Goal: Transaction & Acquisition: Purchase product/service

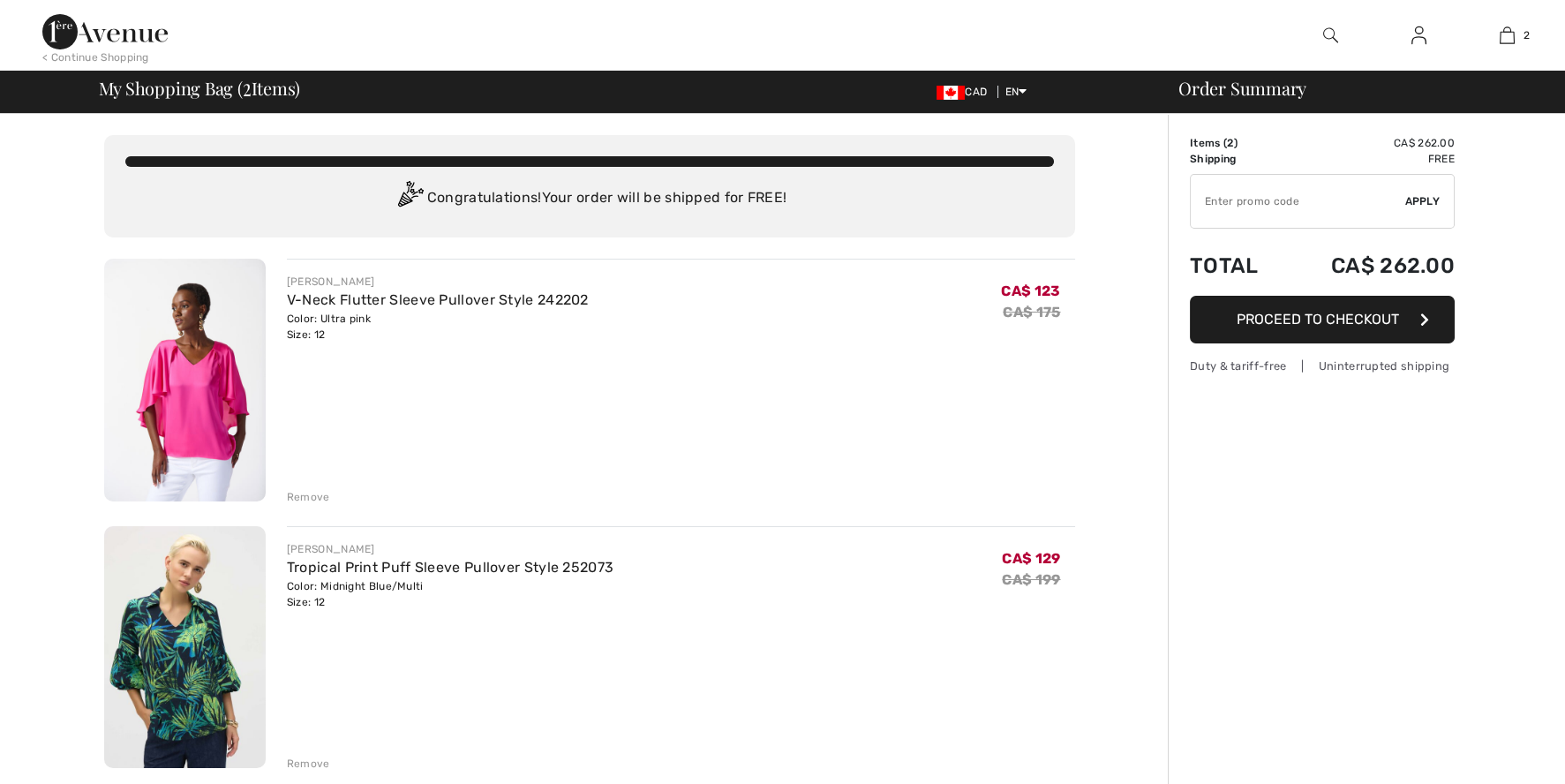
click at [1281, 198] on input "TEXT" at bounding box center [1298, 201] width 214 height 53
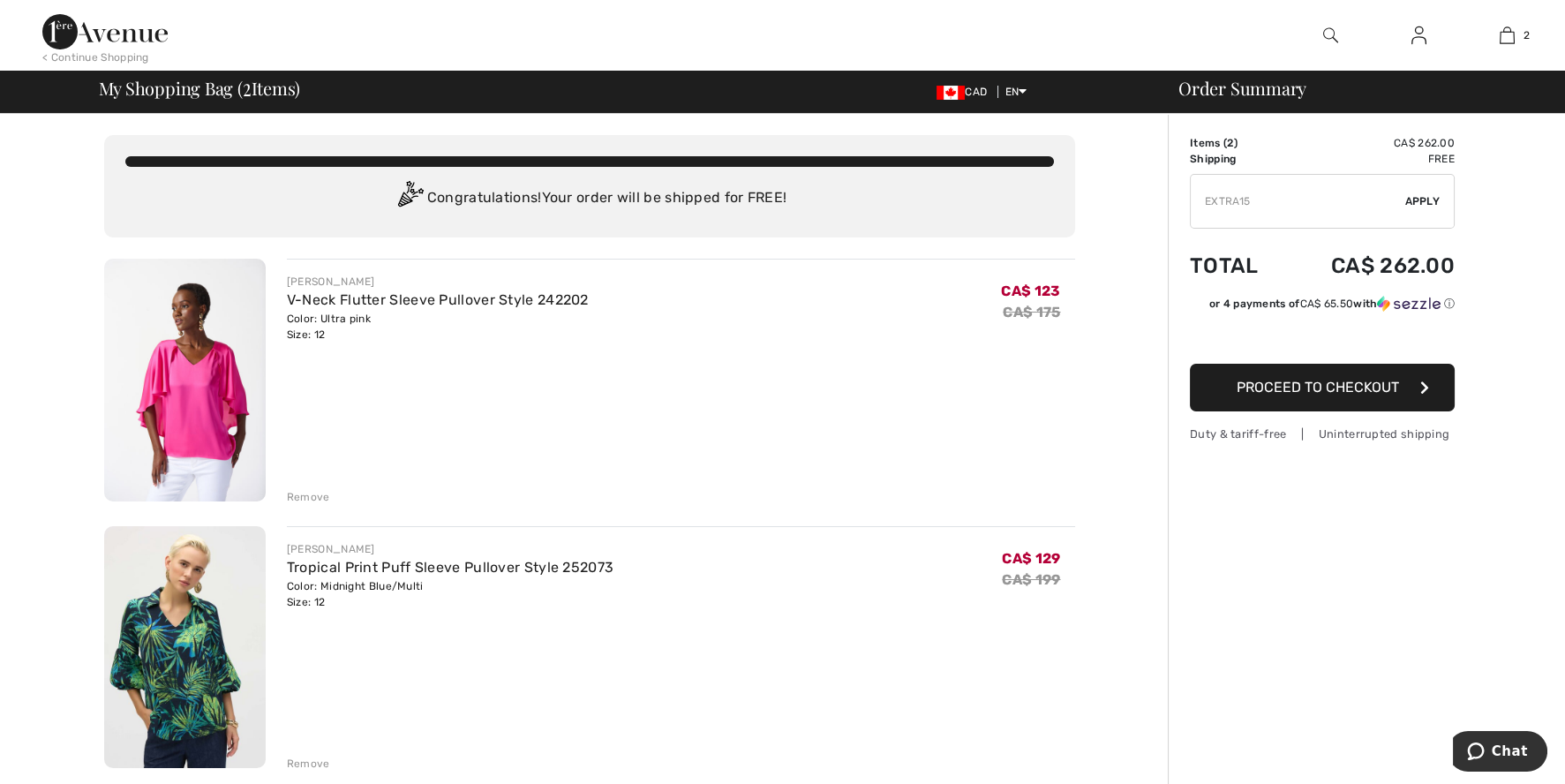
type input "EXTRA15"
click at [1424, 196] on span "Apply" at bounding box center [1423, 201] width 36 height 16
click at [81, 56] on div "< Continue Shopping" at bounding box center [96, 57] width 107 height 16
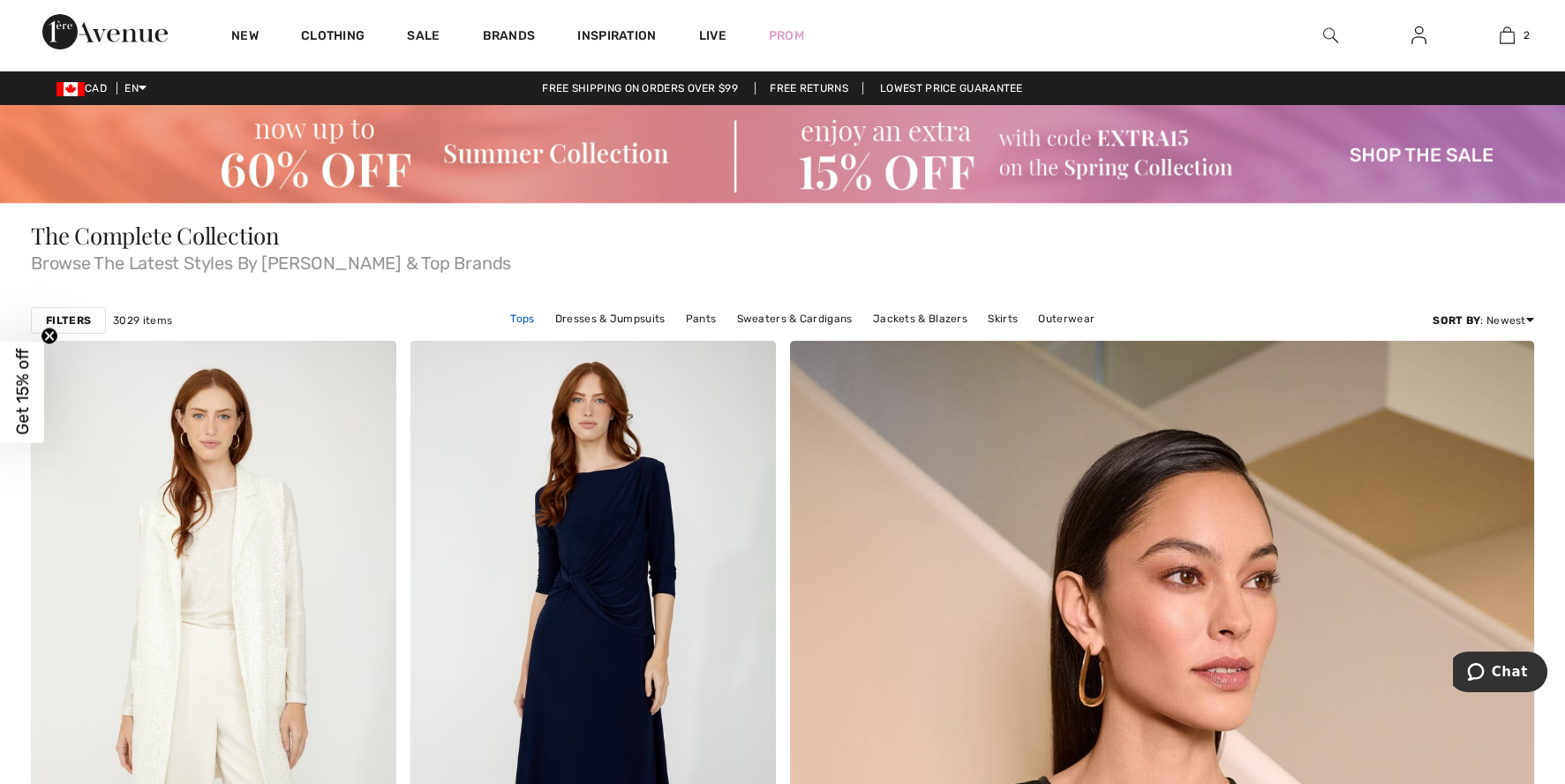
click at [524, 314] on link "Tops" at bounding box center [522, 319] width 41 height 23
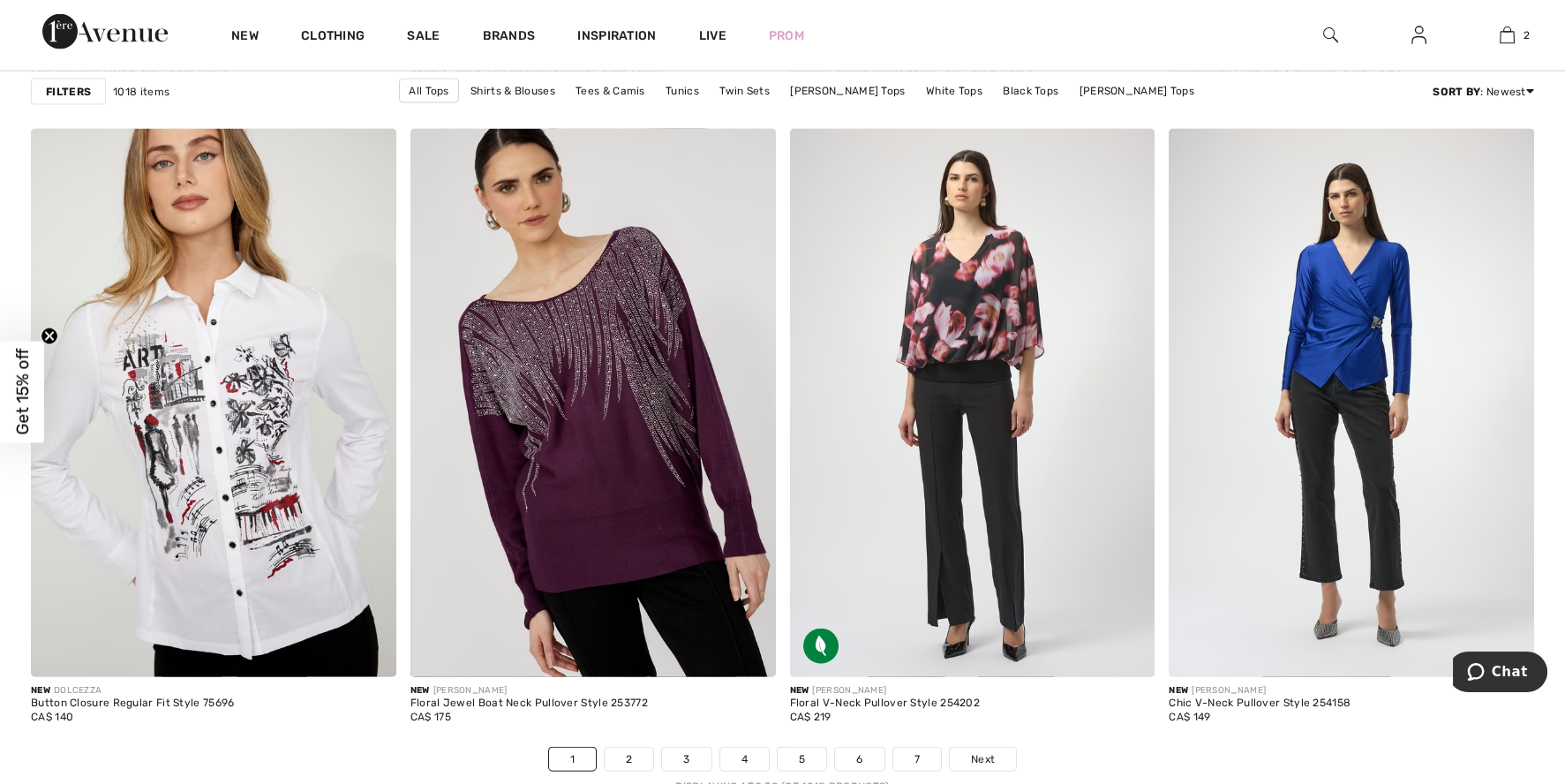
scroll to position [9420, 0]
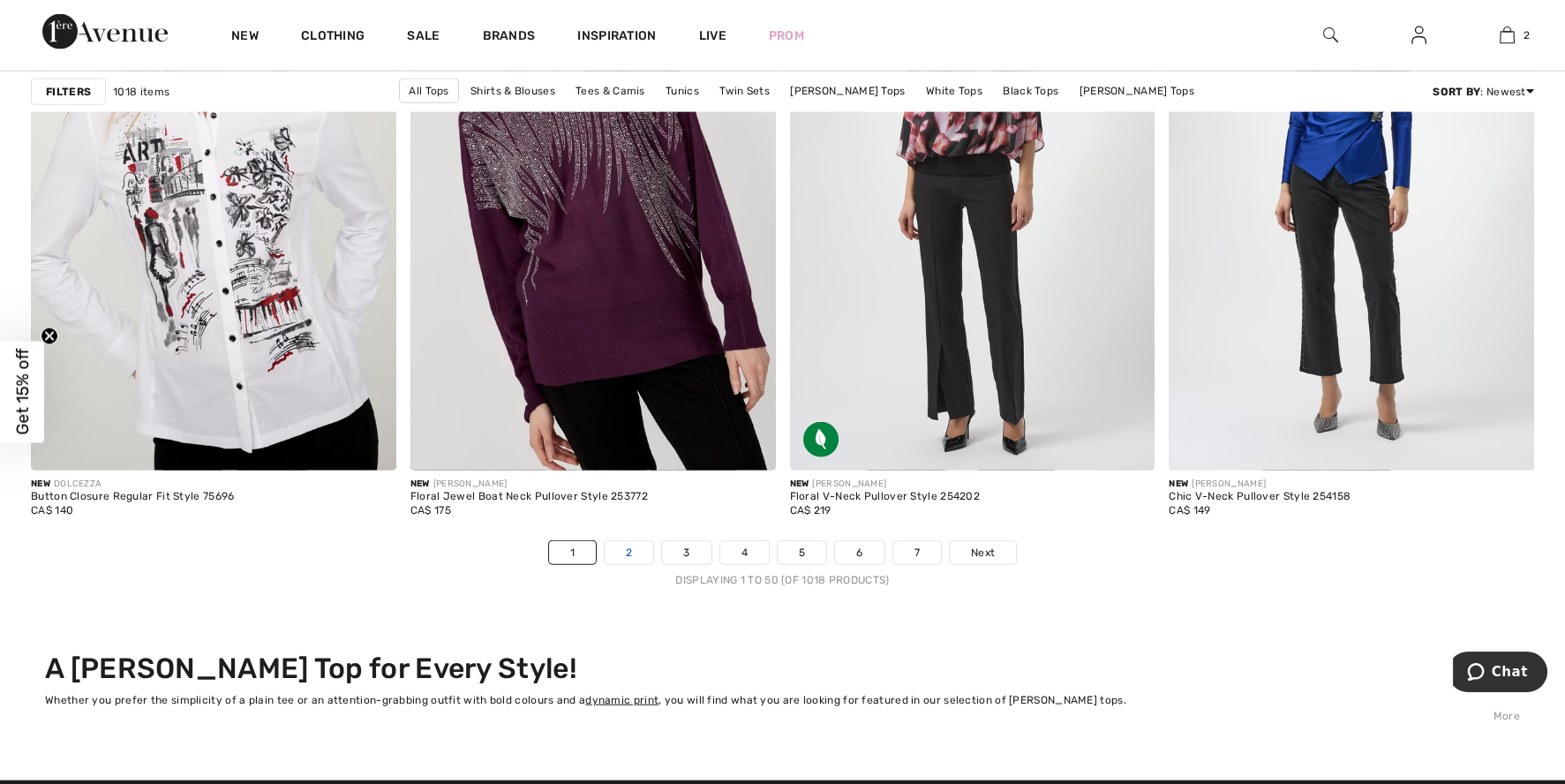
click at [621, 546] on link "2" at bounding box center [629, 553] width 48 height 23
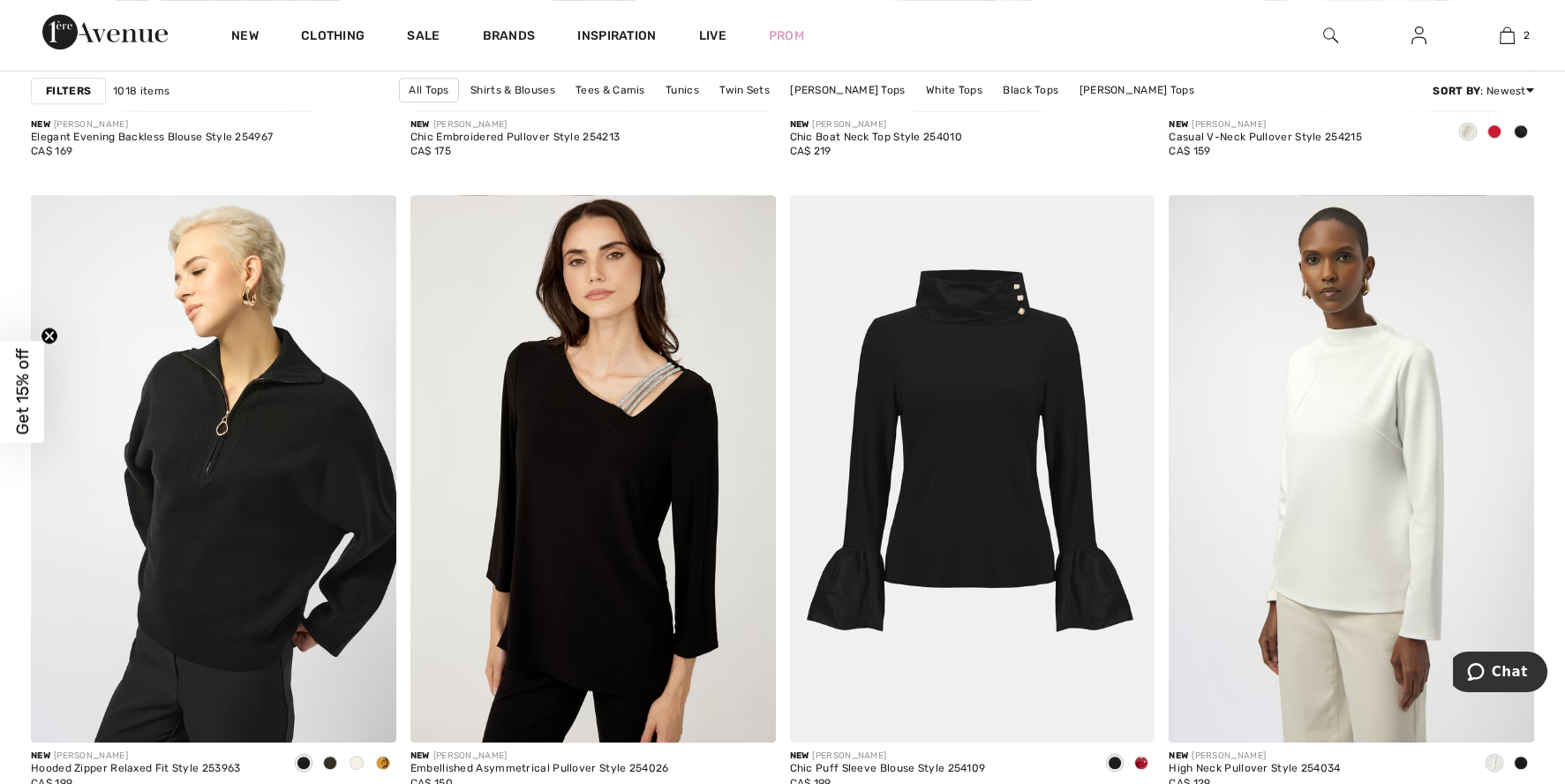
scroll to position [2030, 0]
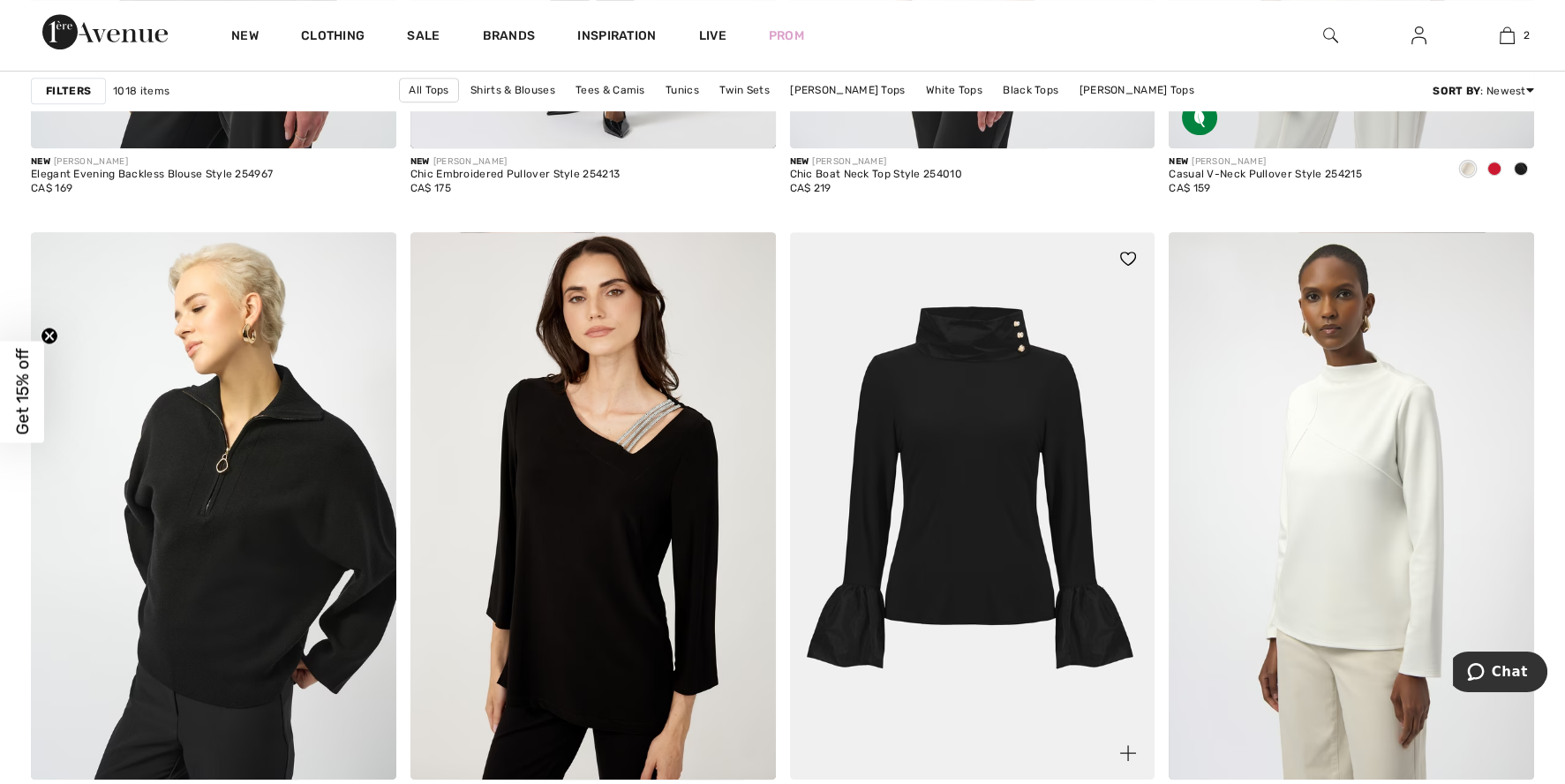
click at [958, 461] on img at bounding box center [973, 506] width 365 height 548
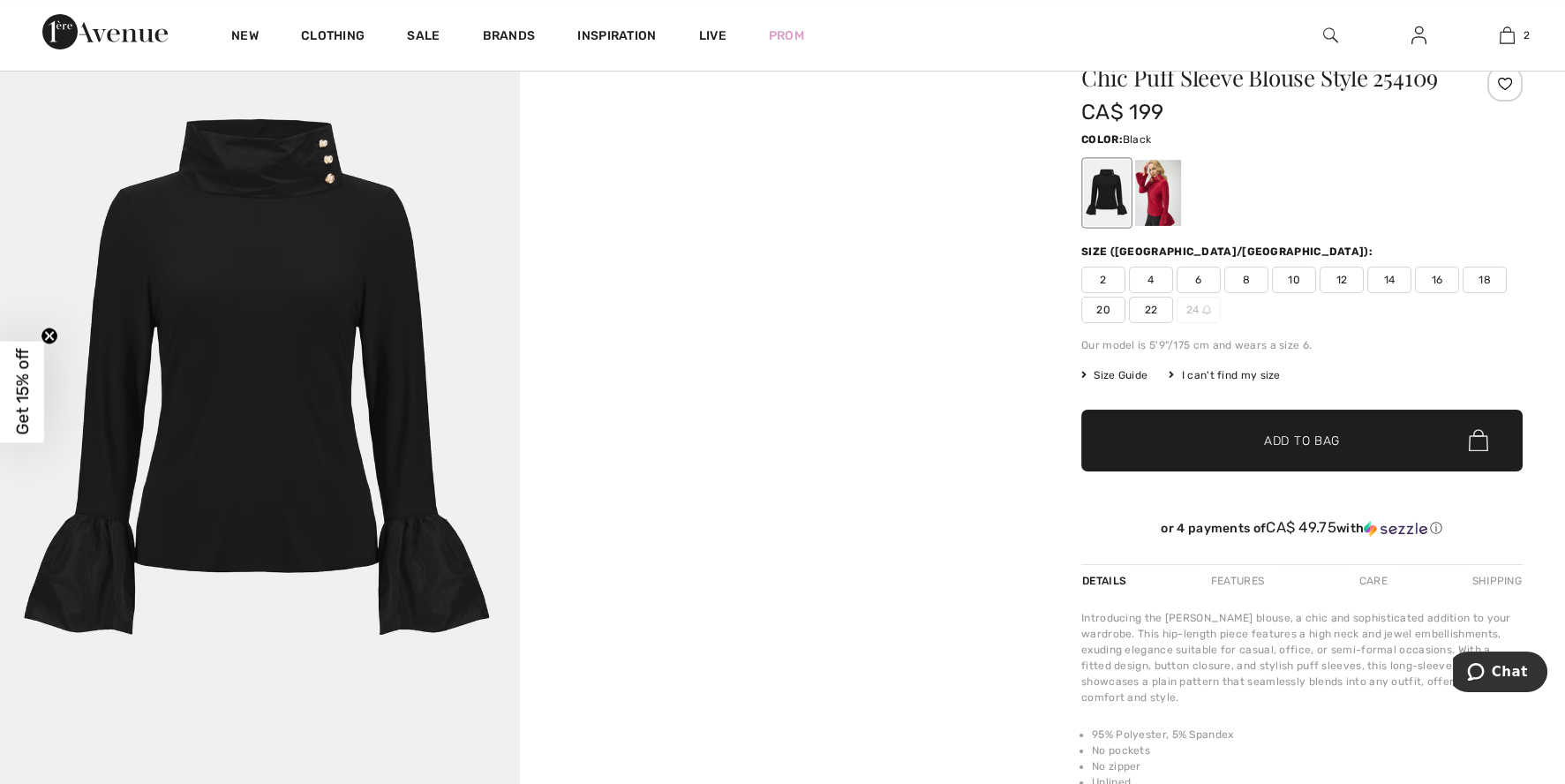
scroll to position [176, 0]
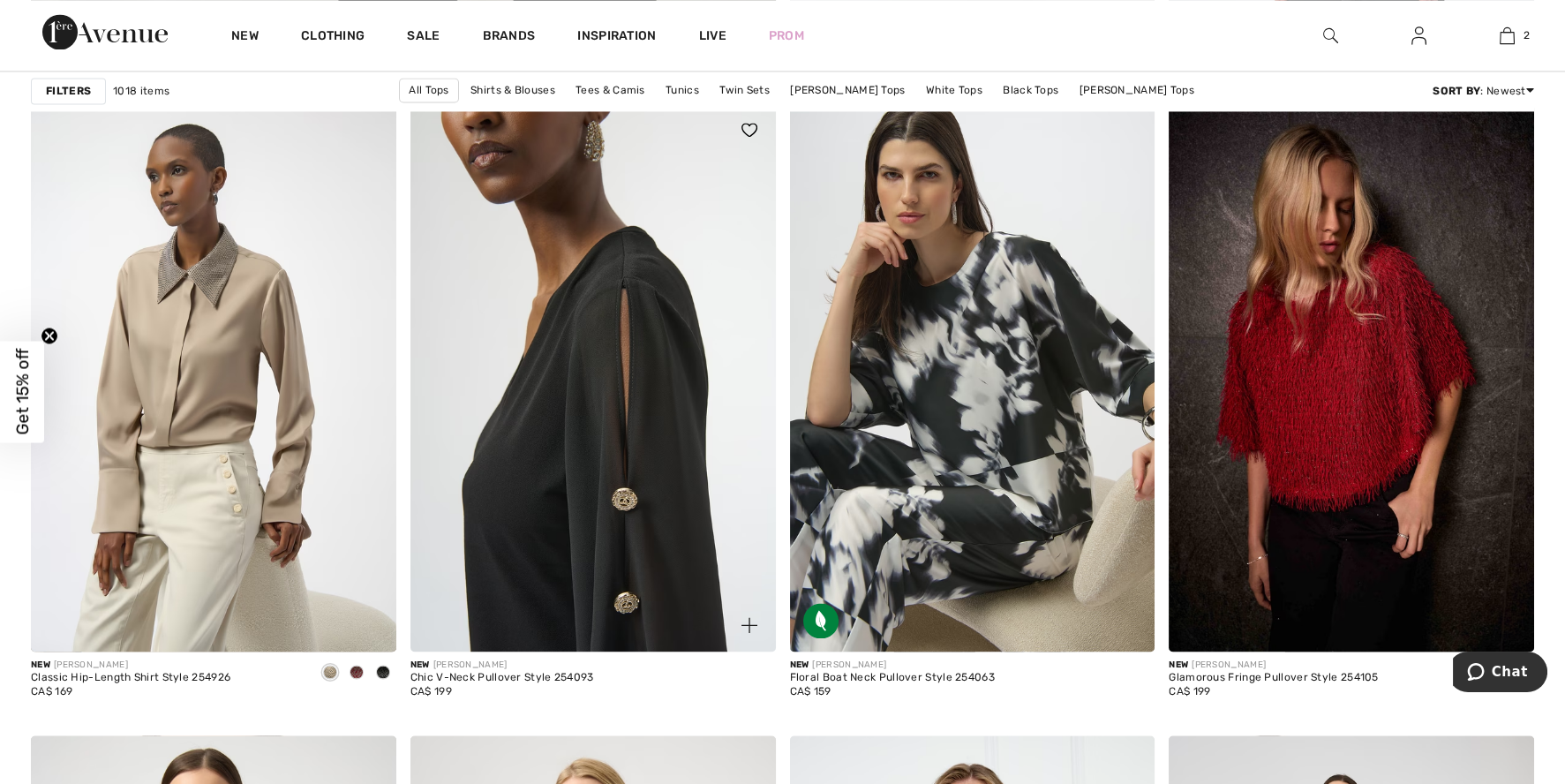
scroll to position [6442, 0]
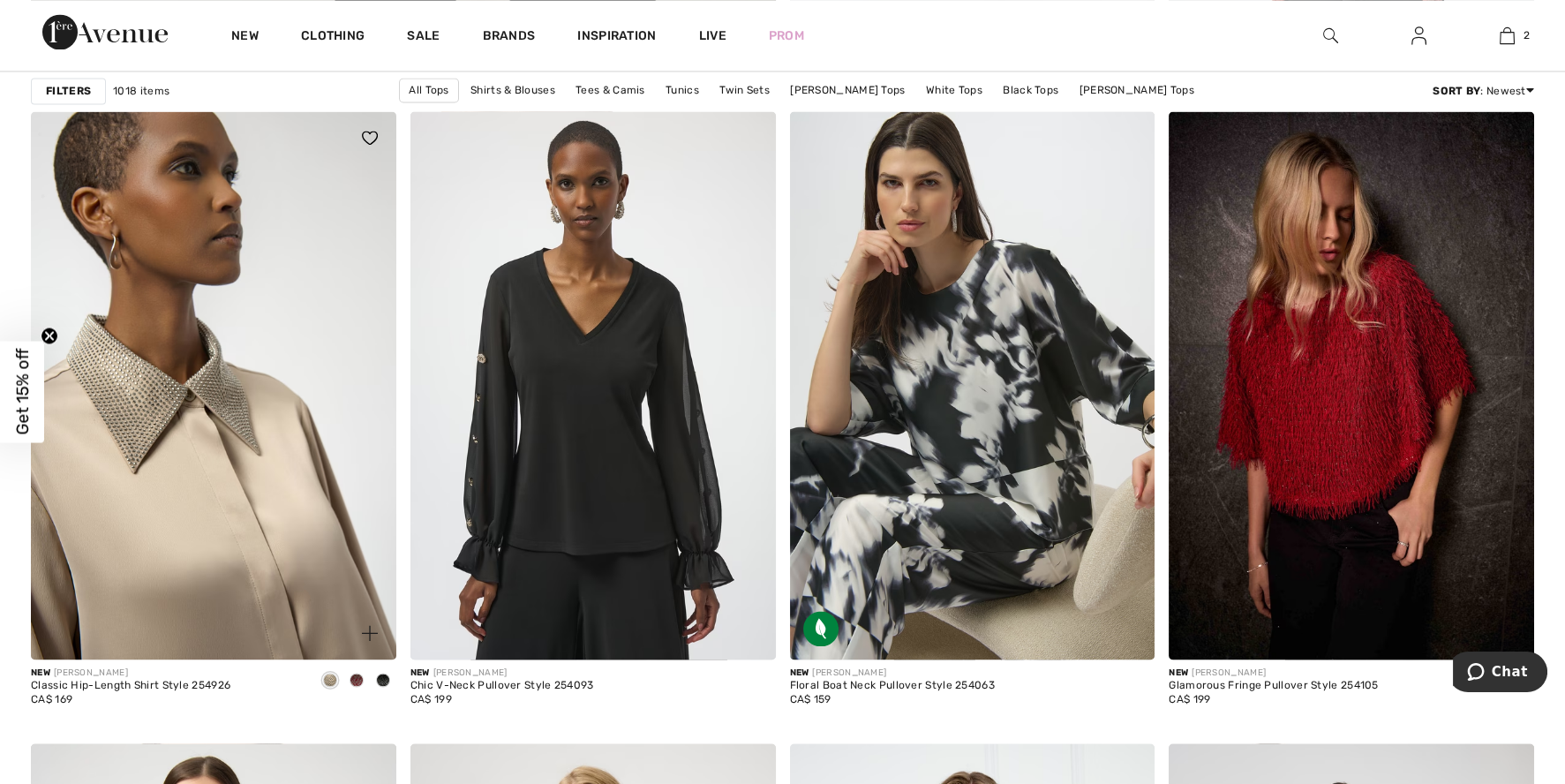
click at [232, 380] on img at bounding box center [213, 386] width 365 height 548
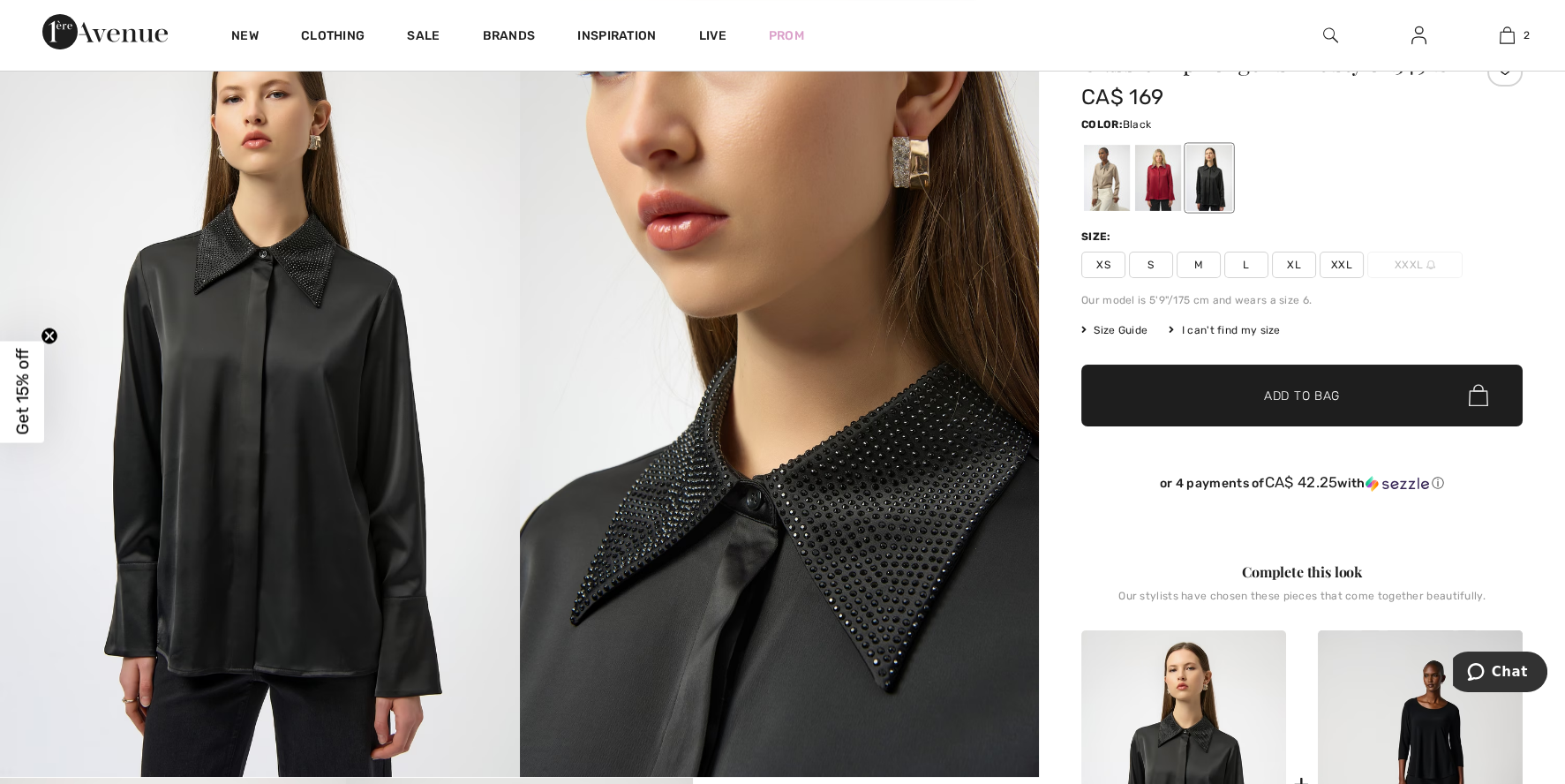
scroll to position [132, 0]
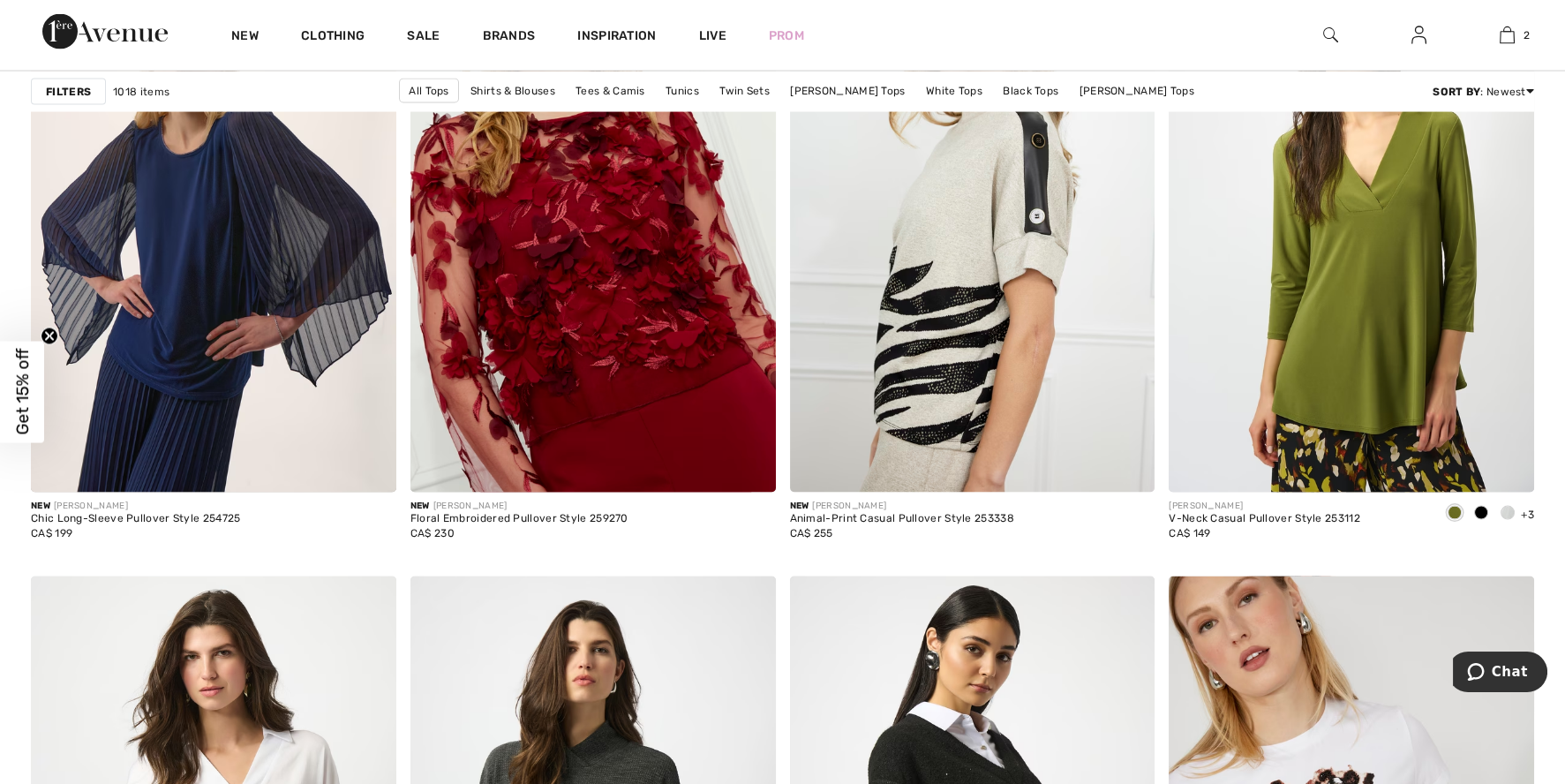
scroll to position [8164, 0]
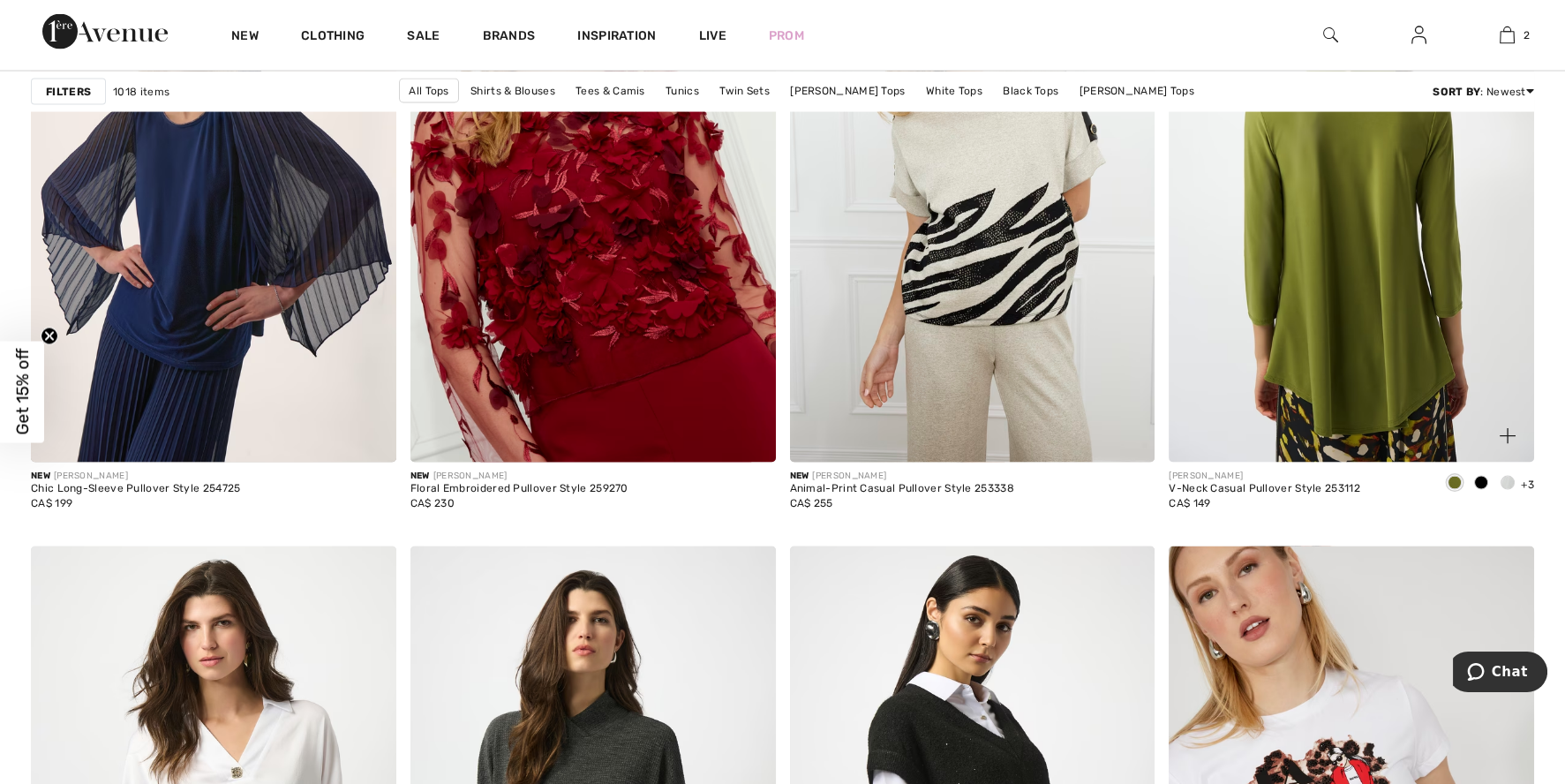
click at [1323, 333] on img at bounding box center [1352, 189] width 365 height 548
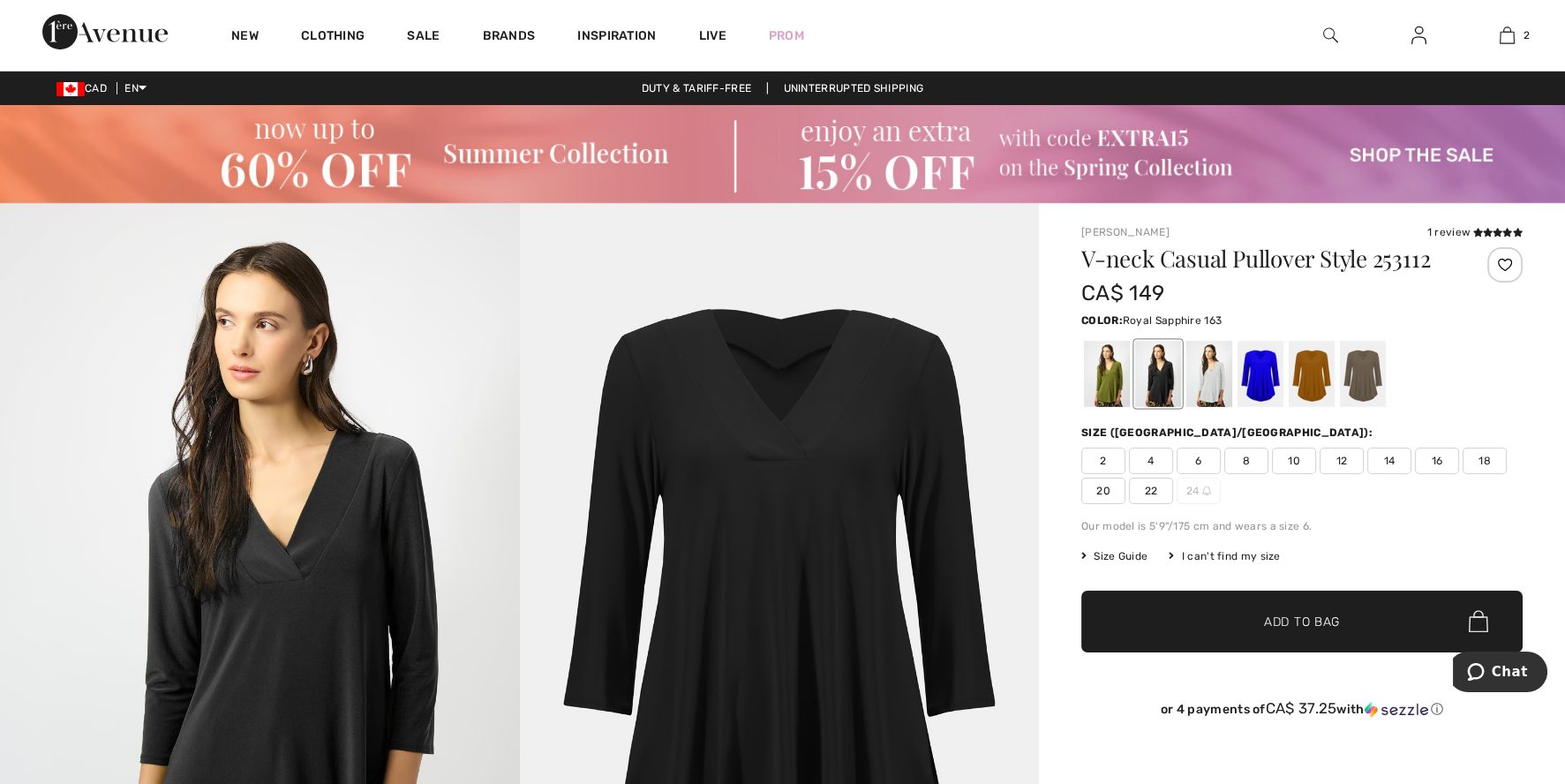
click at [1268, 376] on div at bounding box center [1260, 373] width 46 height 66
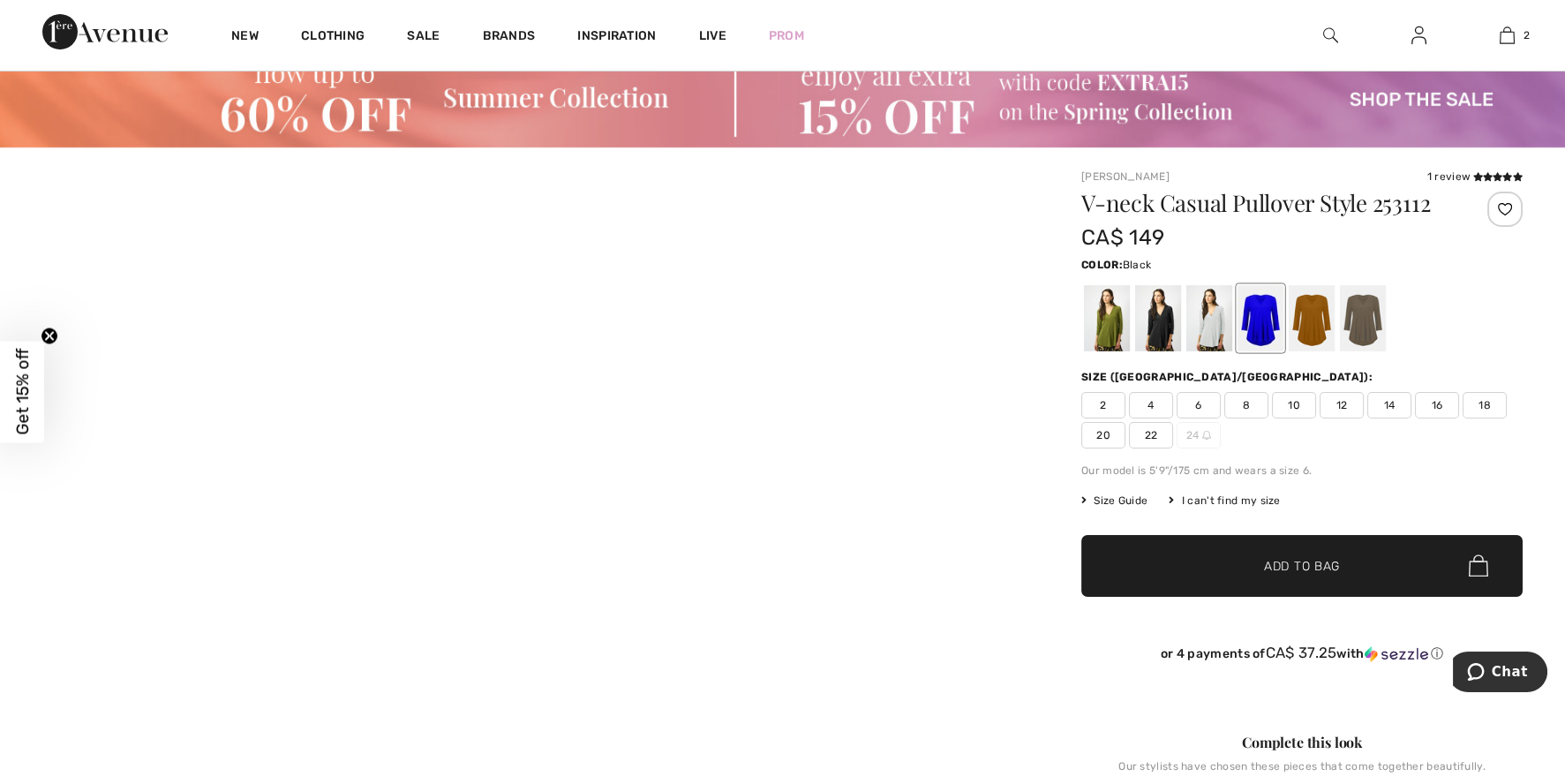
scroll to position [65, 0]
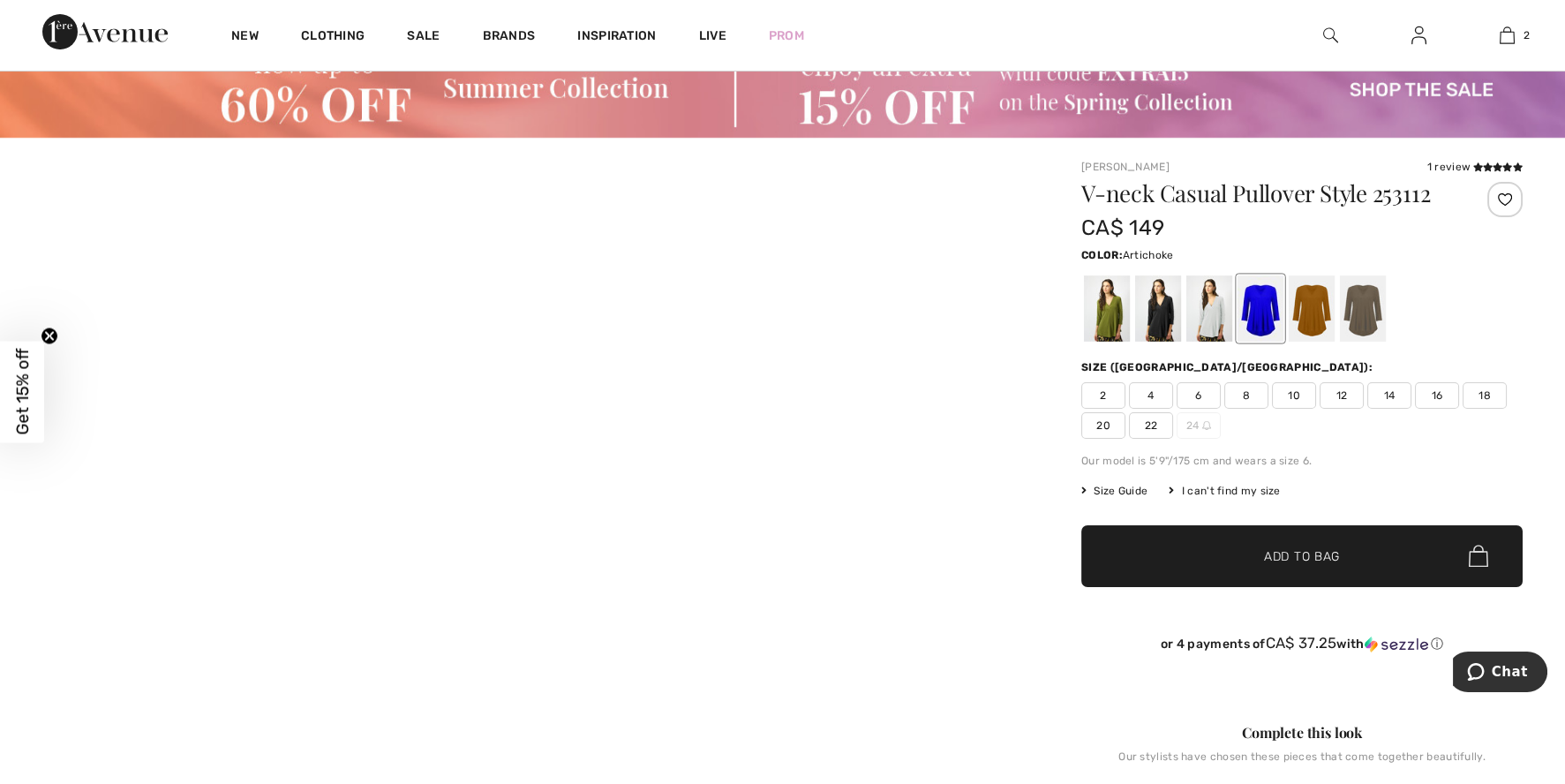
click at [1104, 306] on div at bounding box center [1107, 308] width 46 height 66
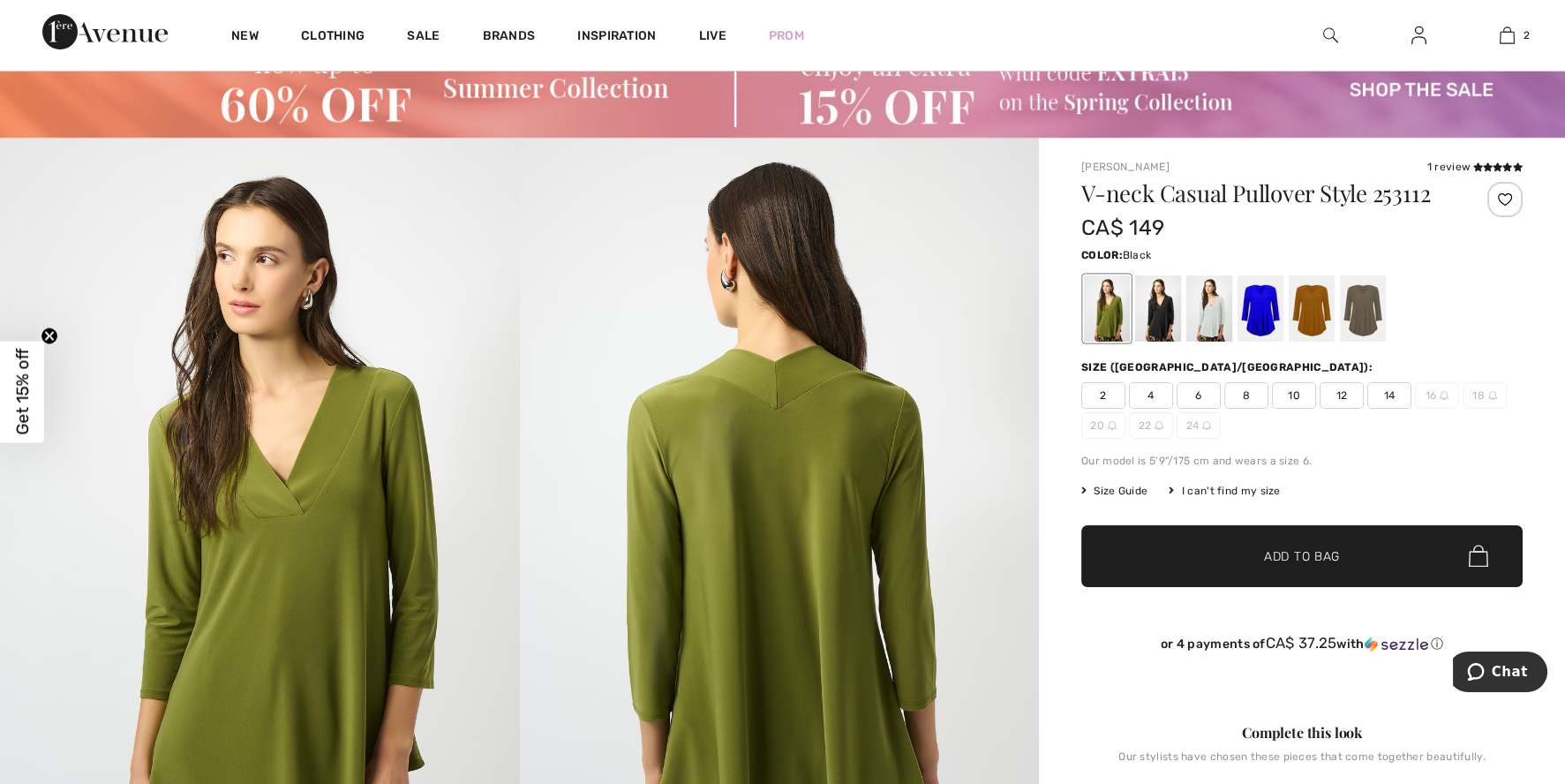
click at [1160, 300] on div at bounding box center [1158, 308] width 46 height 66
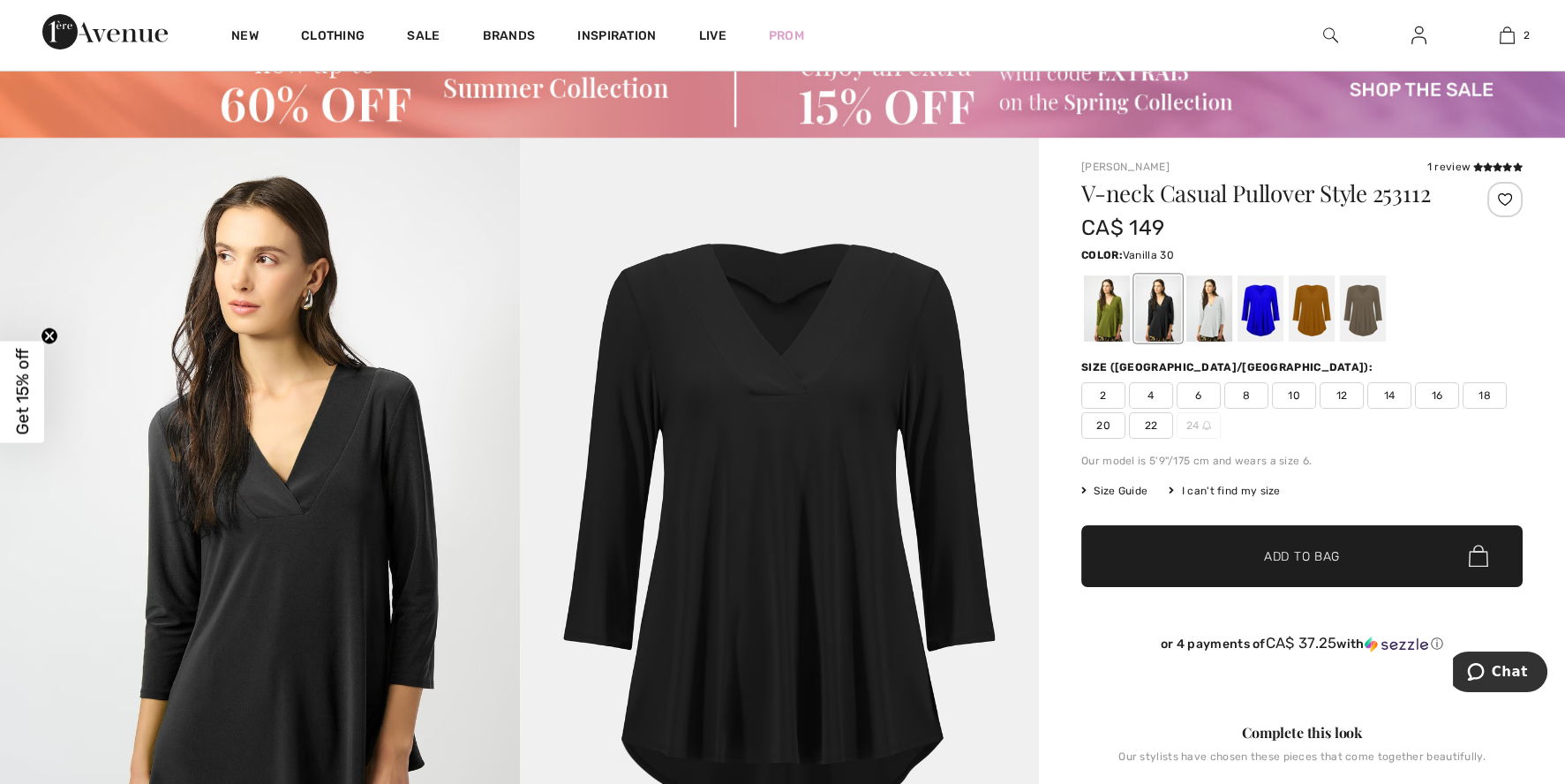
click at [1205, 300] on div at bounding box center [1209, 308] width 46 height 66
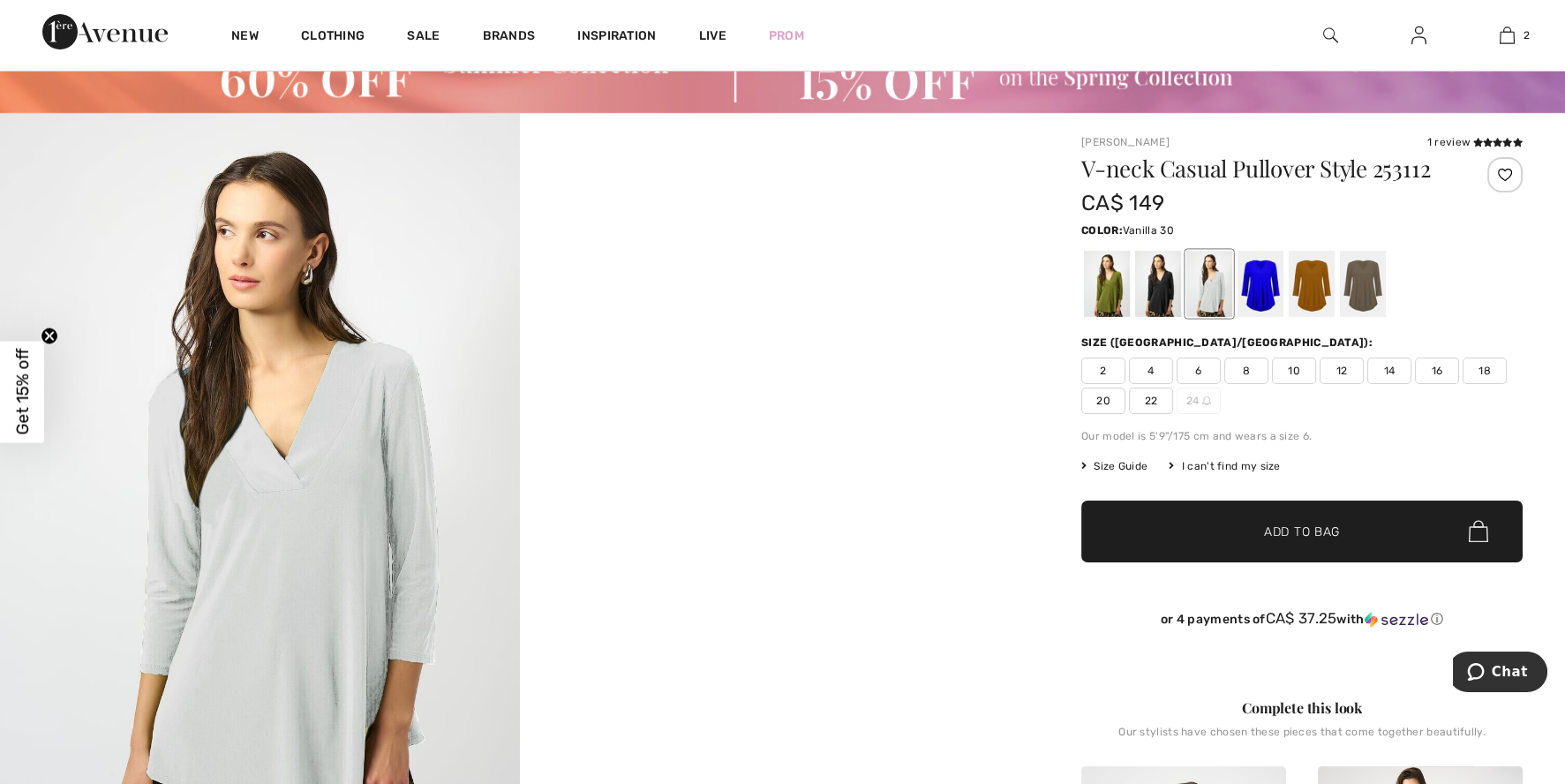
scroll to position [88, 0]
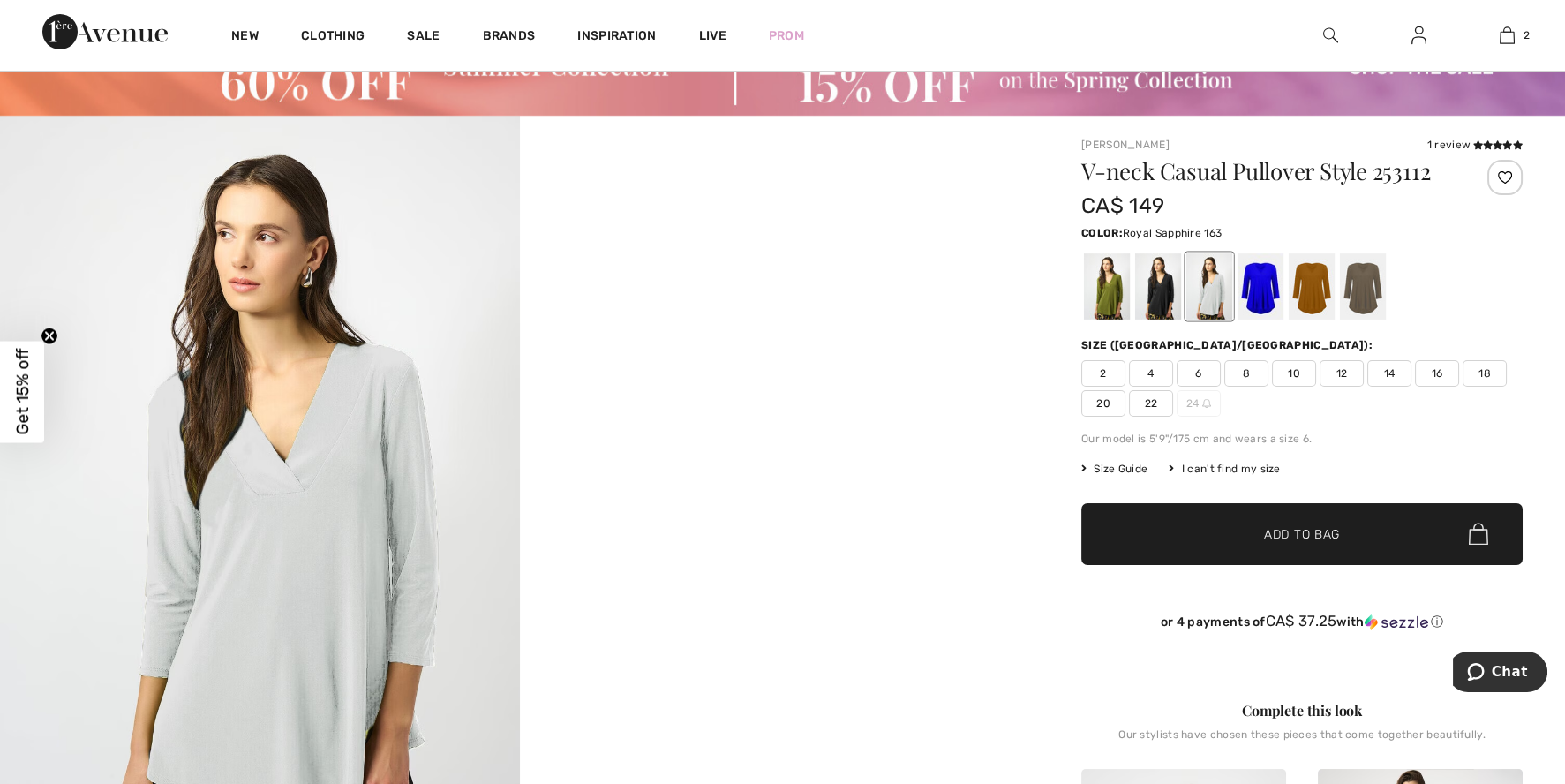
click at [1263, 274] on div at bounding box center [1260, 287] width 46 height 66
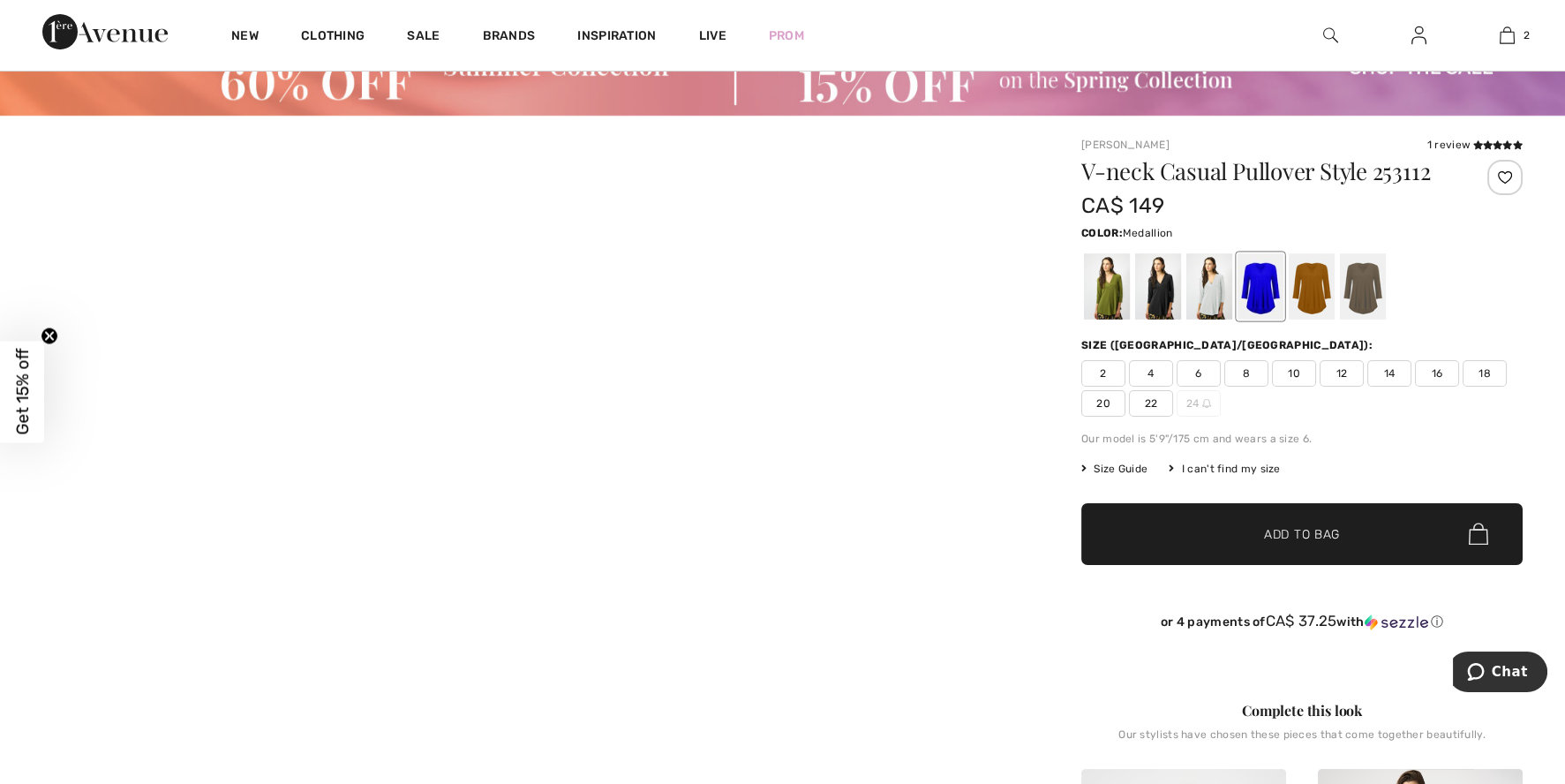
click at [1302, 278] on div at bounding box center [1311, 287] width 46 height 66
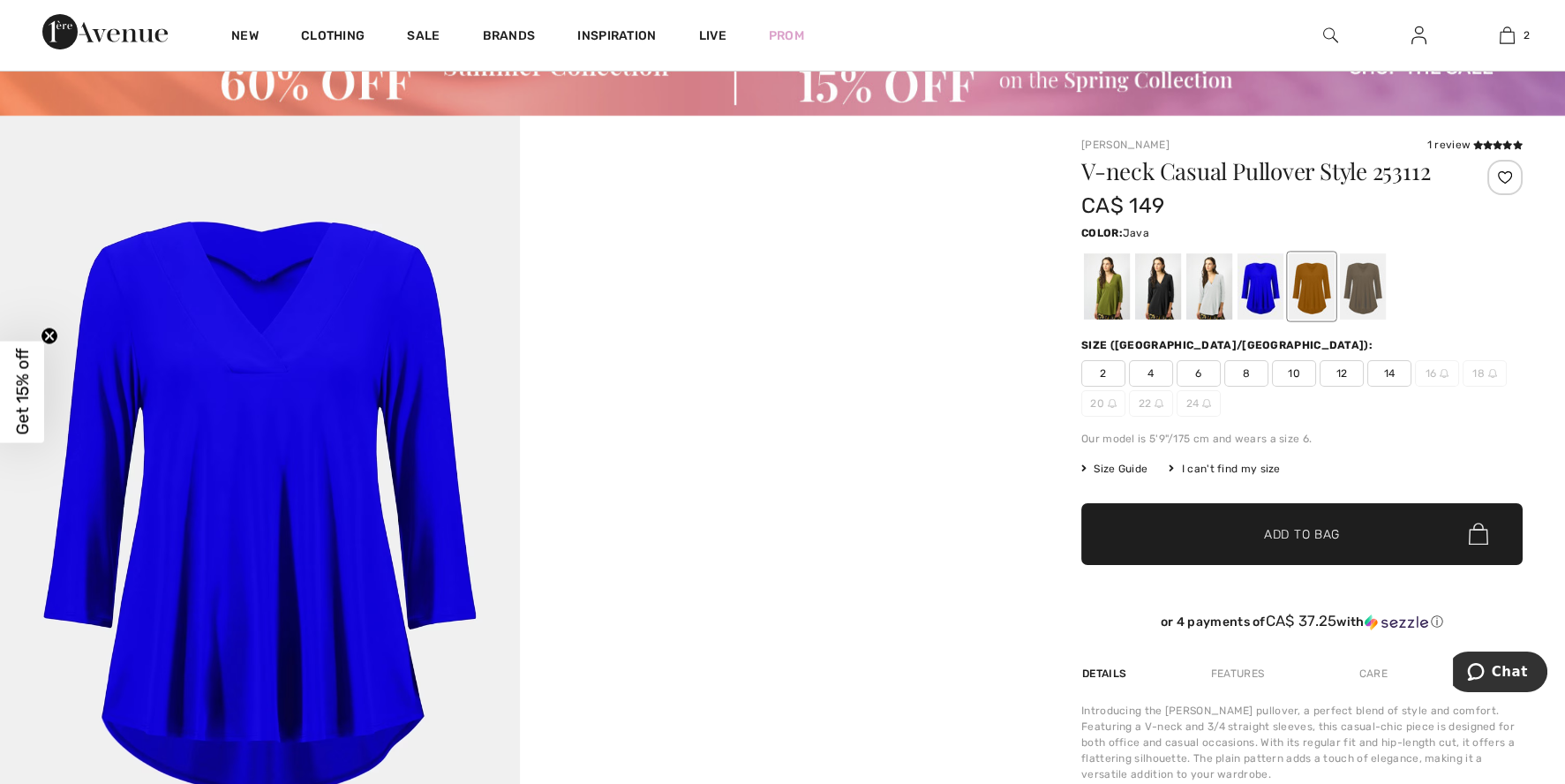
click at [1368, 281] on div at bounding box center [1362, 287] width 46 height 66
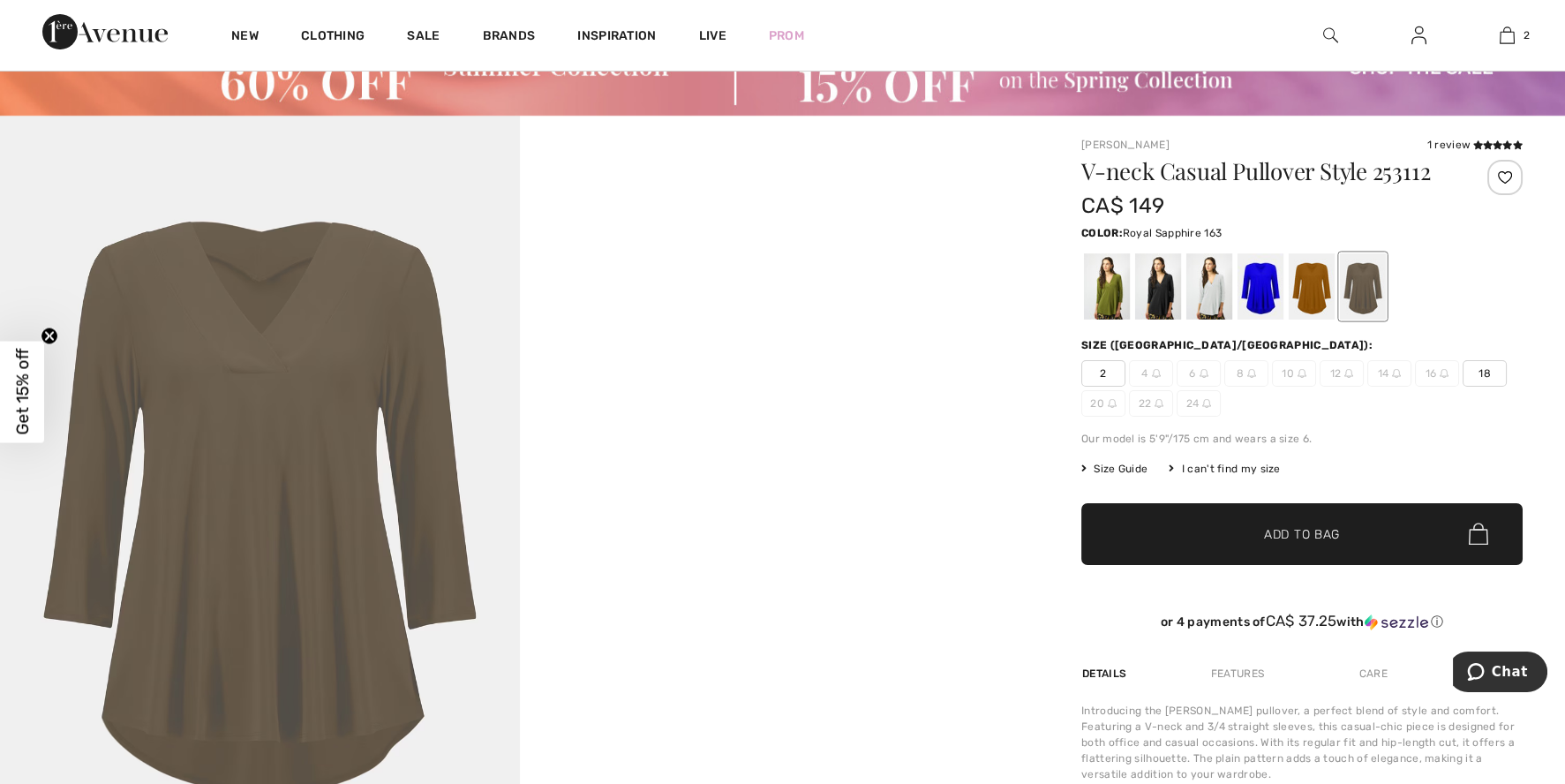
click at [1265, 286] on div at bounding box center [1260, 287] width 46 height 66
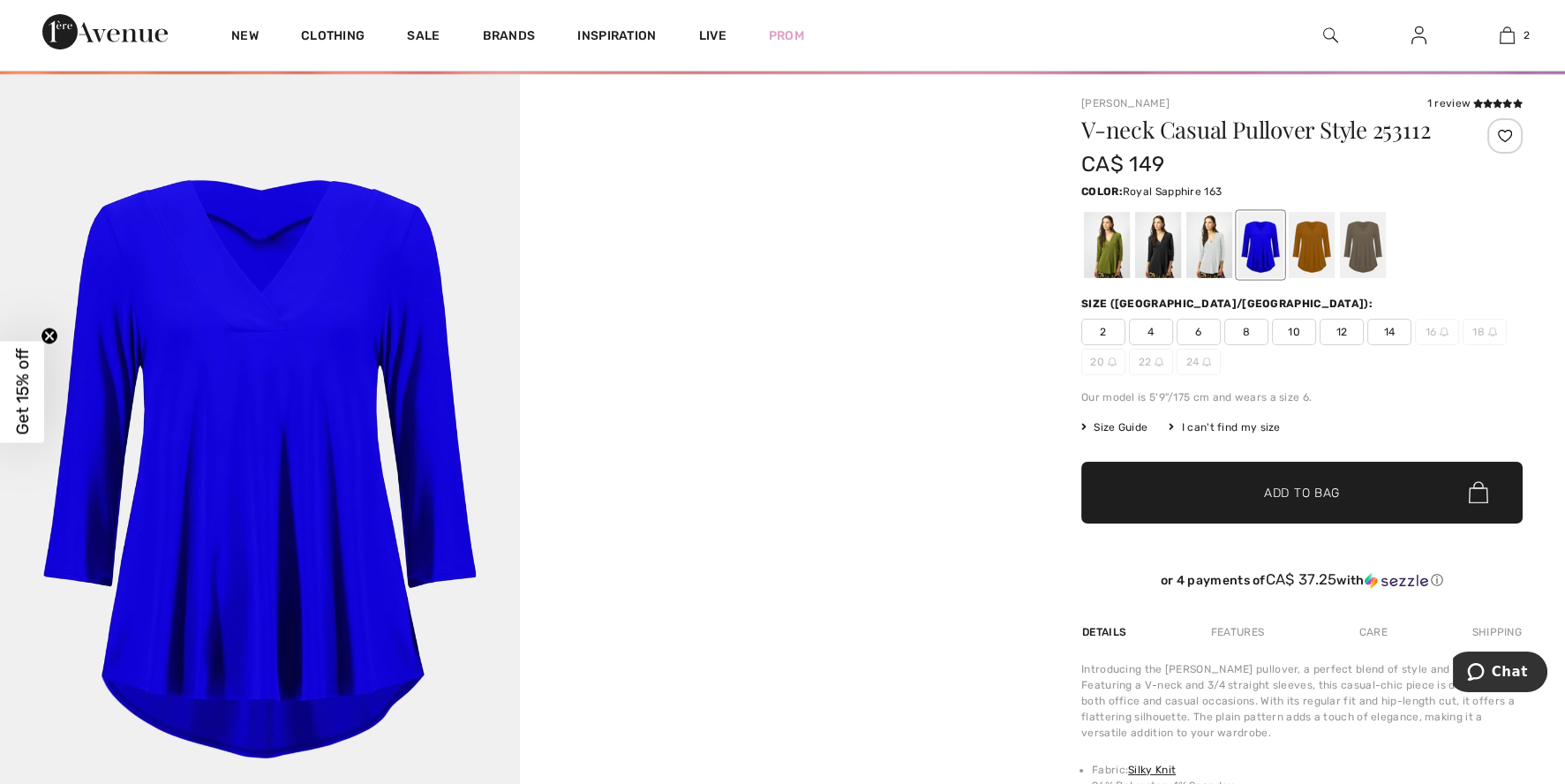
scroll to position [154, 0]
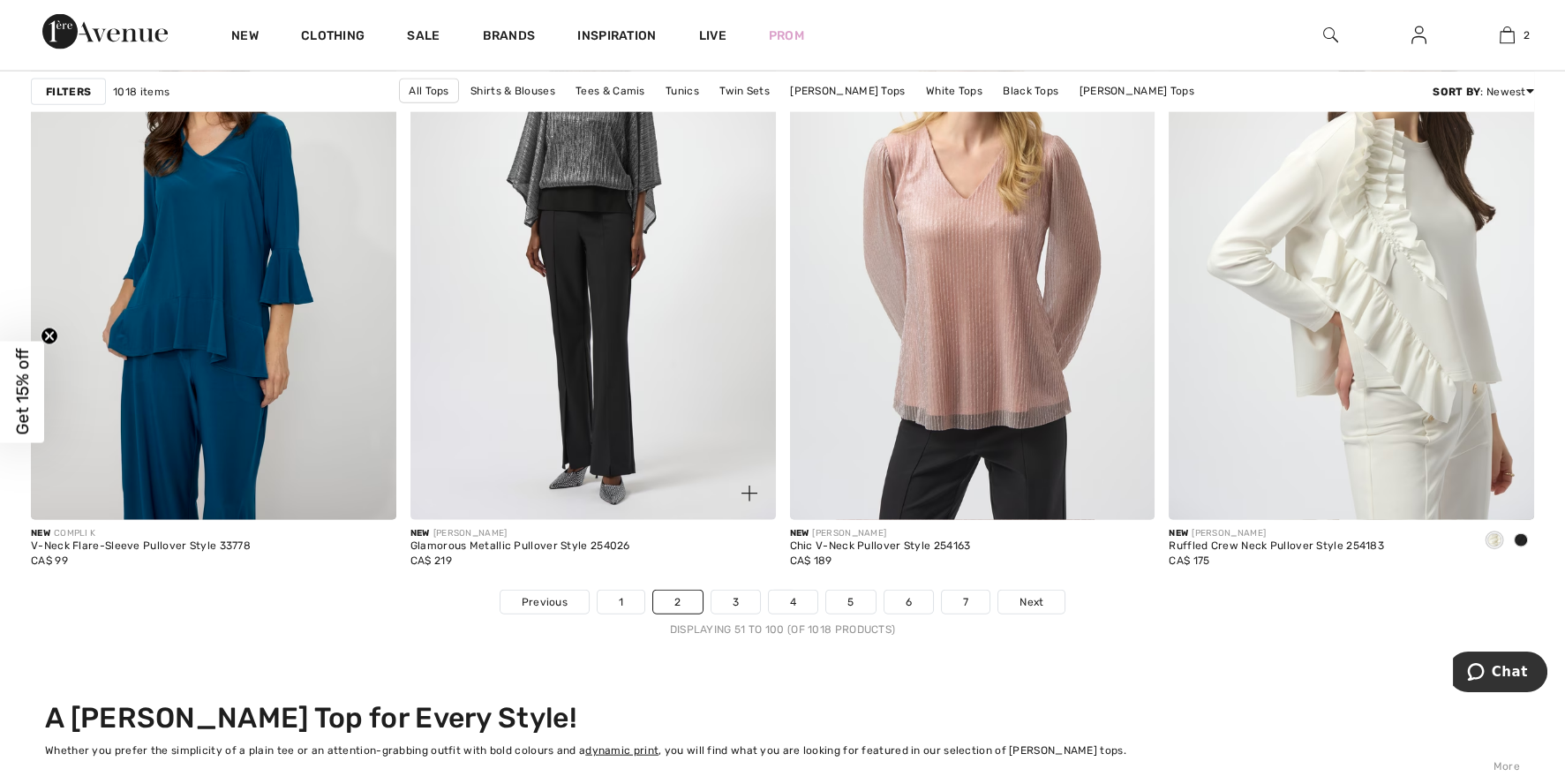
scroll to position [9401, 0]
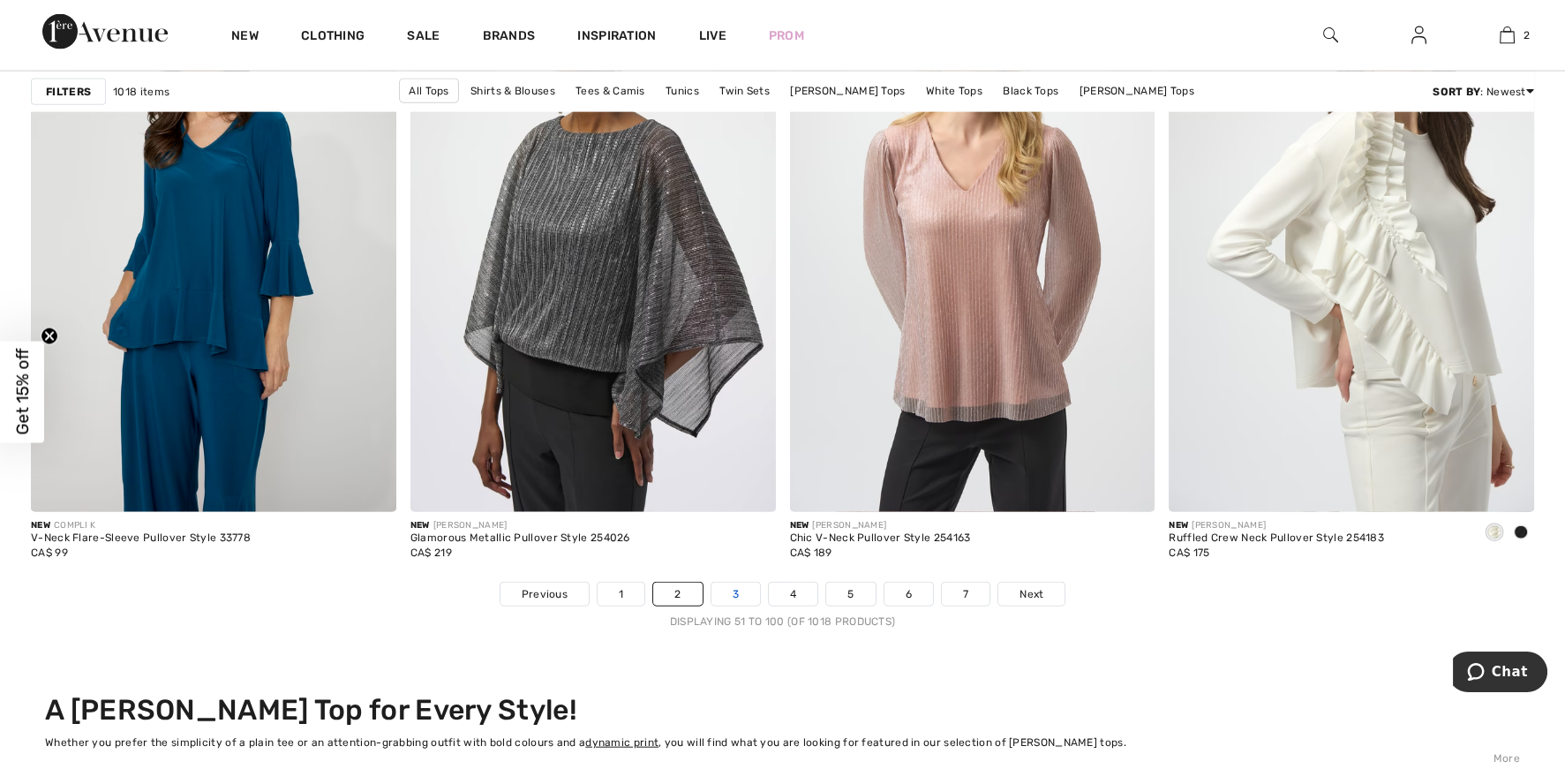
click at [720, 588] on link "3" at bounding box center [736, 594] width 48 height 23
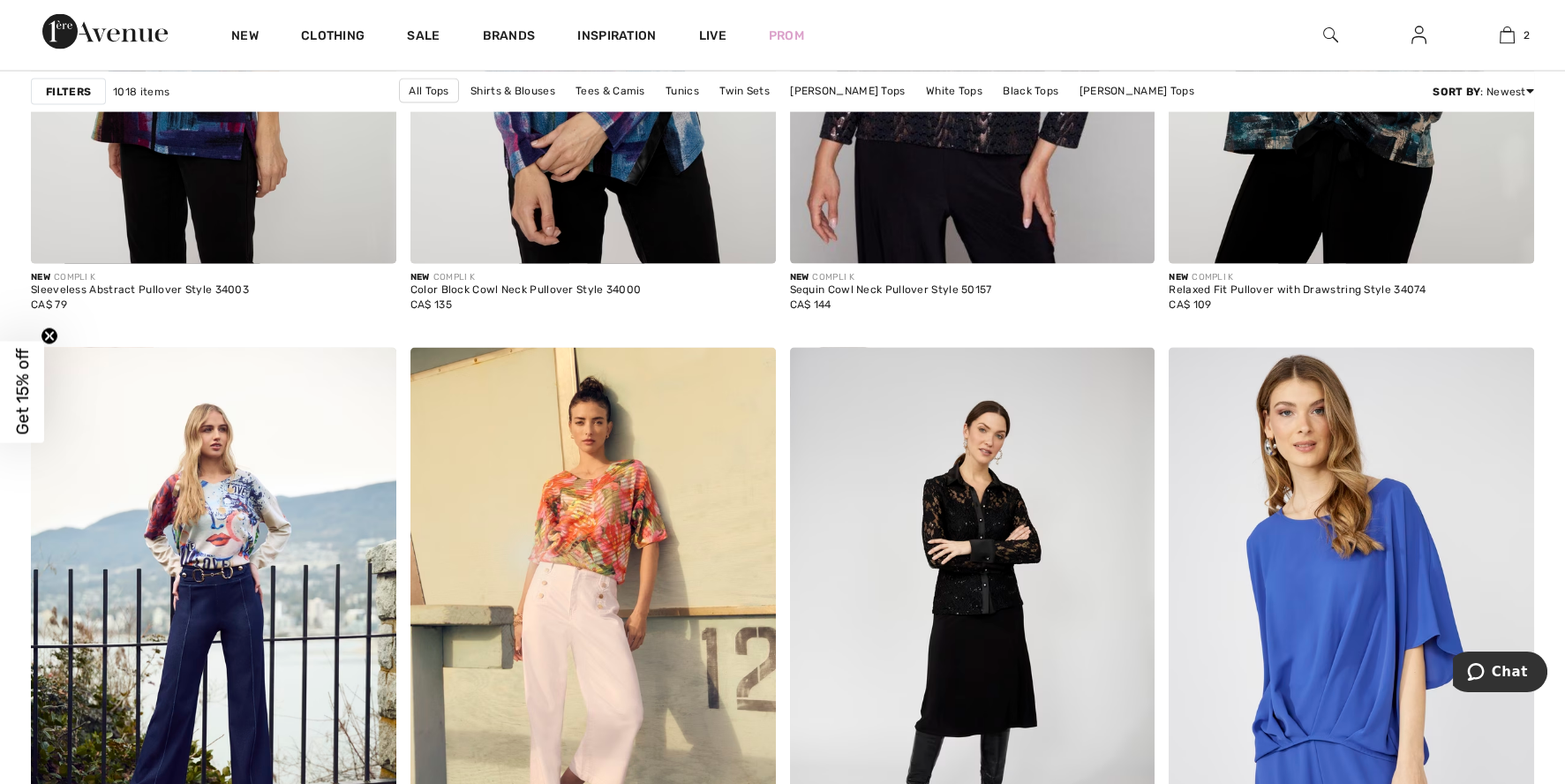
scroll to position [9024, 0]
